Goal: Find contact information: Find contact information

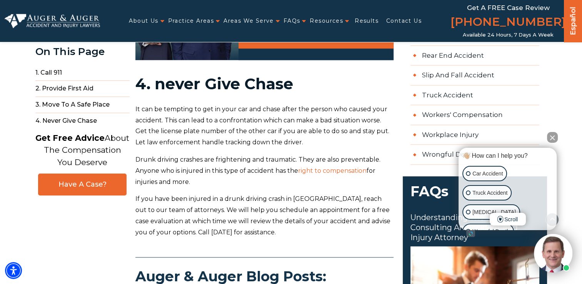
scroll to position [695, 0]
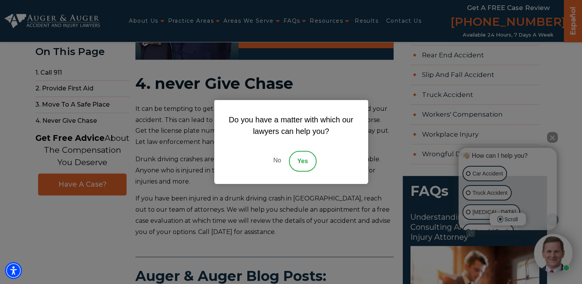
click at [279, 159] on link "No" at bounding box center [276, 161] width 23 height 21
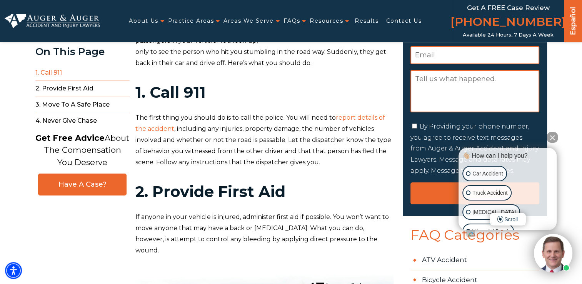
scroll to position [0, 0]
